Goal: Information Seeking & Learning: Check status

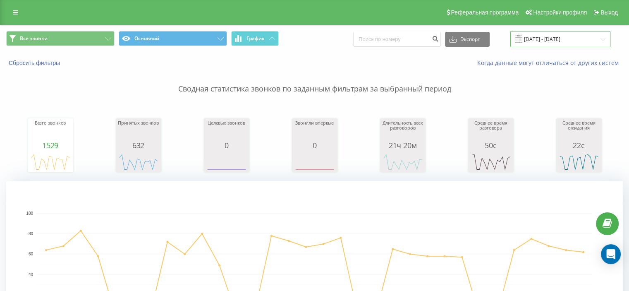
click at [547, 39] on input "[DATE] - [DATE]" at bounding box center [560, 39] width 100 height 16
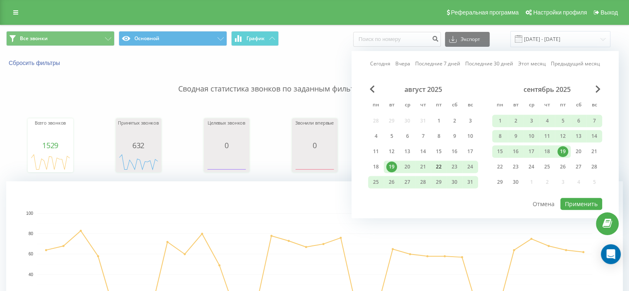
click at [438, 166] on div "22" at bounding box center [438, 166] width 11 height 11
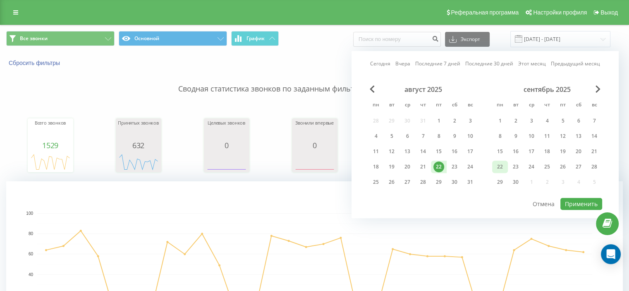
click at [499, 167] on div "22" at bounding box center [499, 166] width 11 height 11
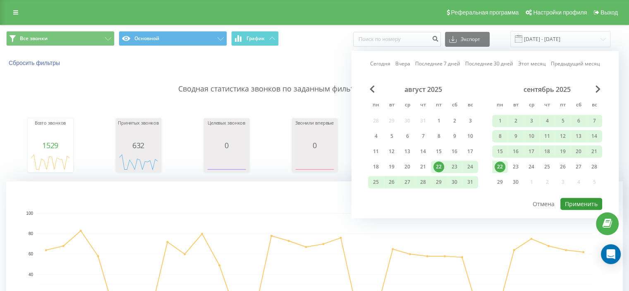
click at [576, 198] on button "Применить" at bounding box center [581, 204] width 42 height 12
type input "[DATE] - [DATE]"
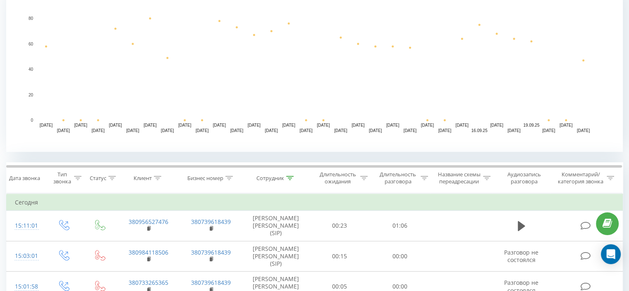
scroll to position [193, 0]
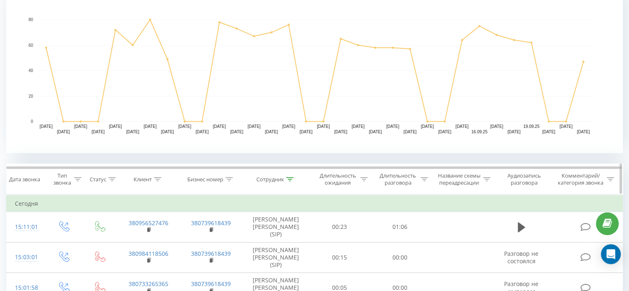
click at [287, 179] on icon at bounding box center [289, 179] width 7 height 4
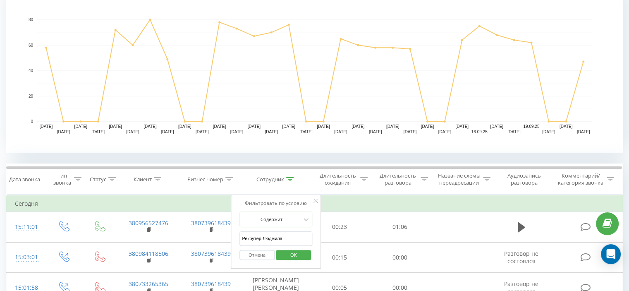
click at [289, 239] on input "Рекрутер Людмила" at bounding box center [275, 238] width 73 height 14
click at [301, 252] on span "OK" at bounding box center [293, 254] width 23 height 13
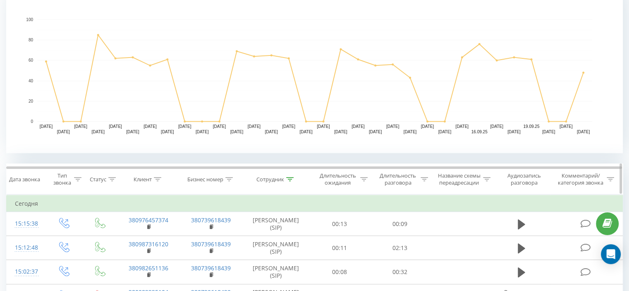
click at [292, 181] on div at bounding box center [289, 179] width 7 height 7
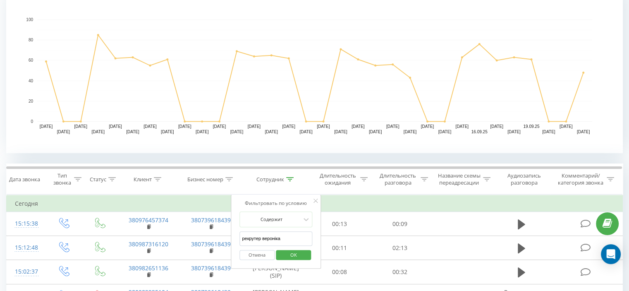
click at [291, 237] on input "рекрутер вероніка" at bounding box center [275, 238] width 73 height 14
type input "рекрутер [PERSON_NAME]"
click at [290, 256] on span "OK" at bounding box center [293, 254] width 23 height 13
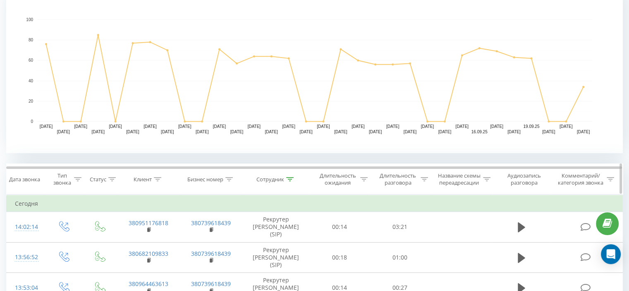
click at [289, 180] on icon at bounding box center [289, 179] width 7 height 4
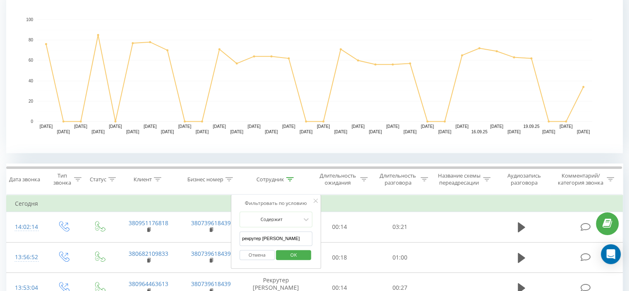
click at [283, 238] on input "рекрутер [PERSON_NAME]" at bounding box center [275, 238] width 73 height 14
click at [286, 244] on input "text" at bounding box center [275, 238] width 73 height 14
click at [294, 251] on span "OK" at bounding box center [293, 254] width 23 height 13
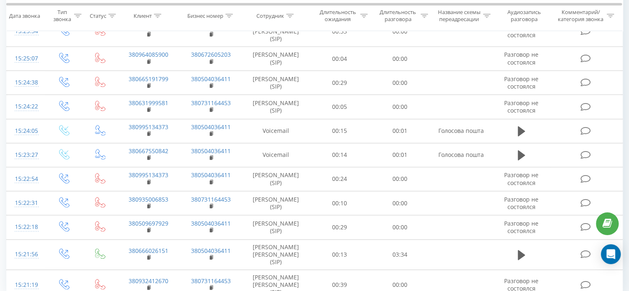
scroll to position [744, 0]
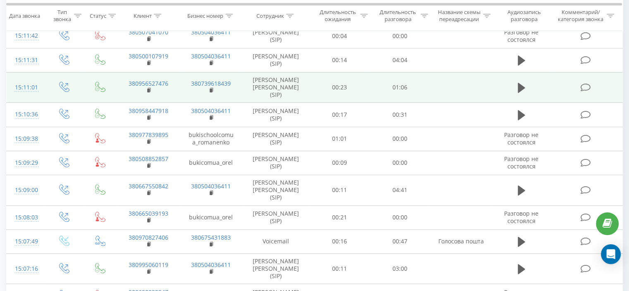
scroll to position [744, 0]
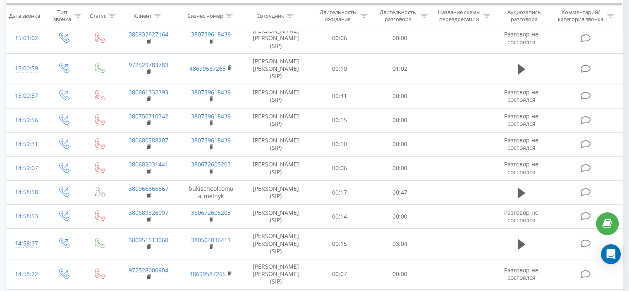
scroll to position [744, 0]
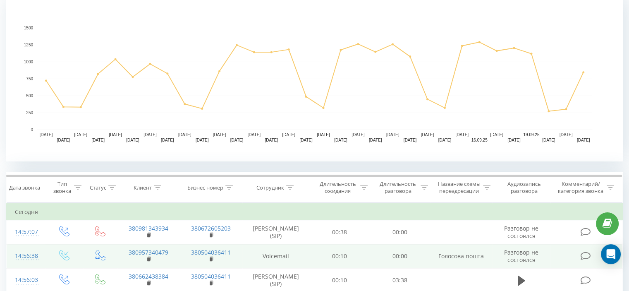
scroll to position [206, 0]
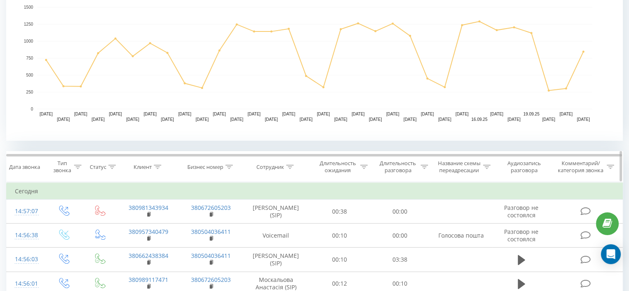
click at [158, 169] on div at bounding box center [157, 166] width 7 height 7
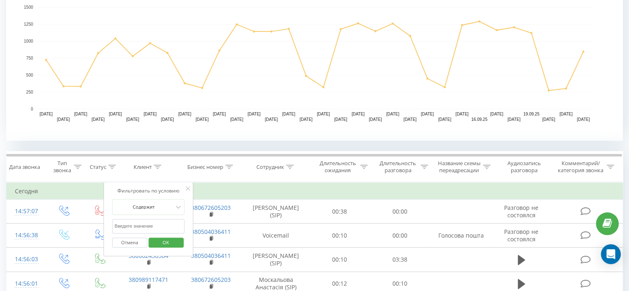
click at [158, 231] on input "text" at bounding box center [148, 226] width 73 height 14
paste input "098) [PHONE_NUMBER]"
type input "0987508384"
click button "OK" at bounding box center [165, 242] width 35 height 10
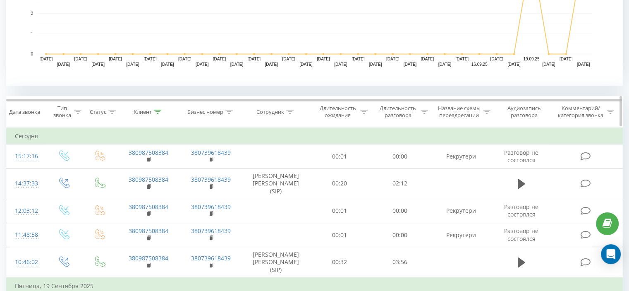
scroll to position [265, 0]
